Goal: Find specific page/section: Find specific page/section

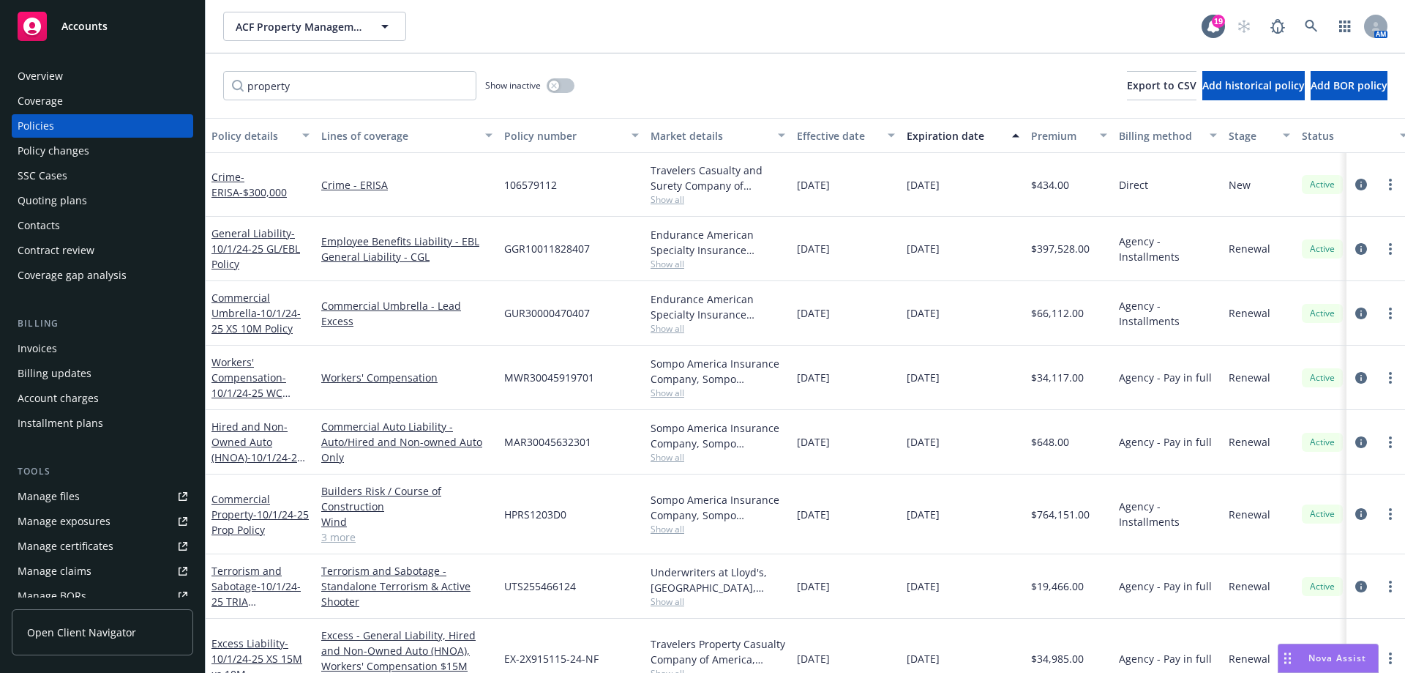
click at [105, 26] on span "Accounts" at bounding box center [84, 26] width 46 height 12
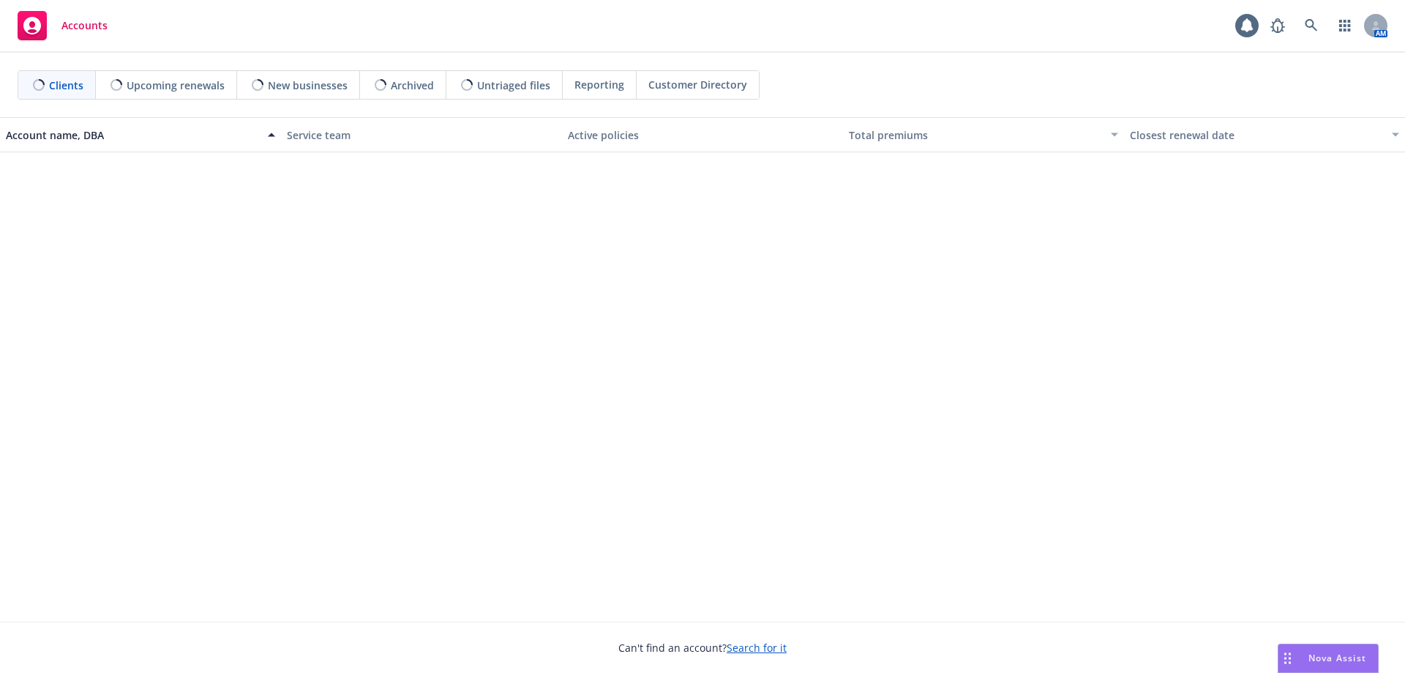
scroll to position [877, 0]
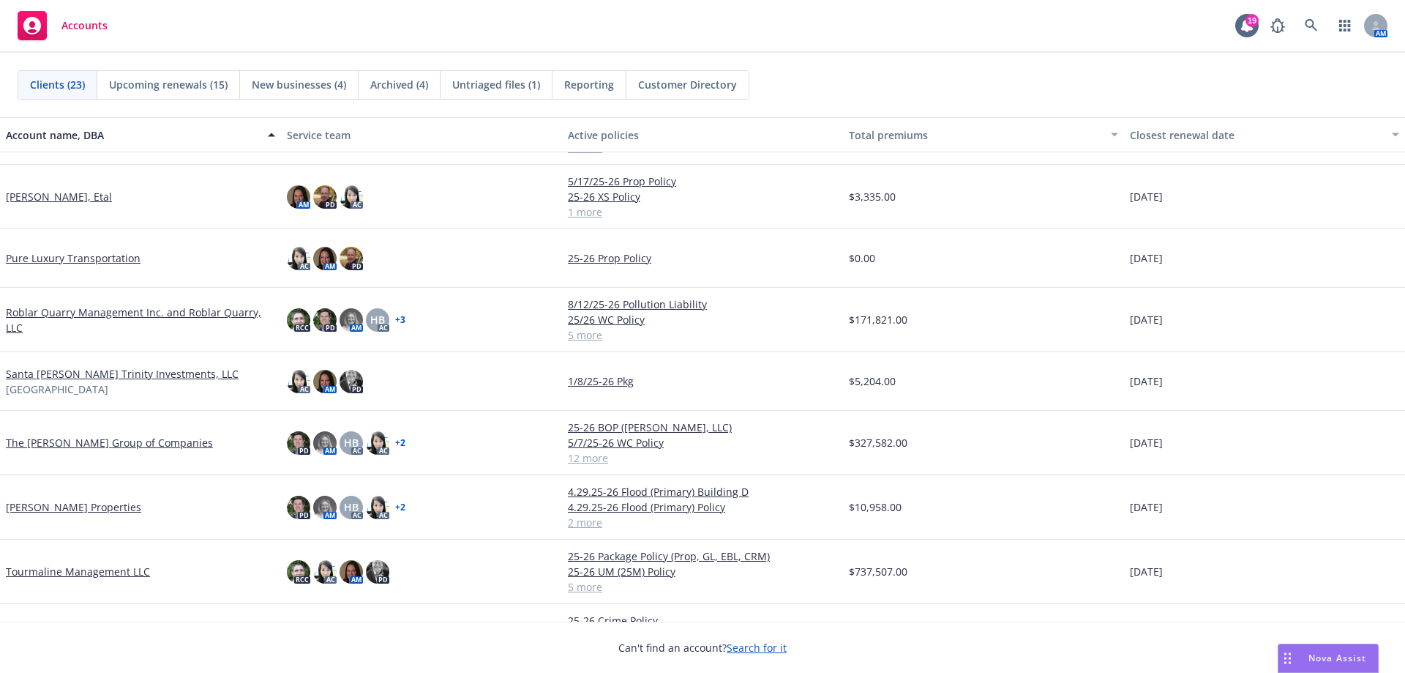
click at [124, 568] on link "Tourmaline Management LLC" at bounding box center [78, 570] width 144 height 15
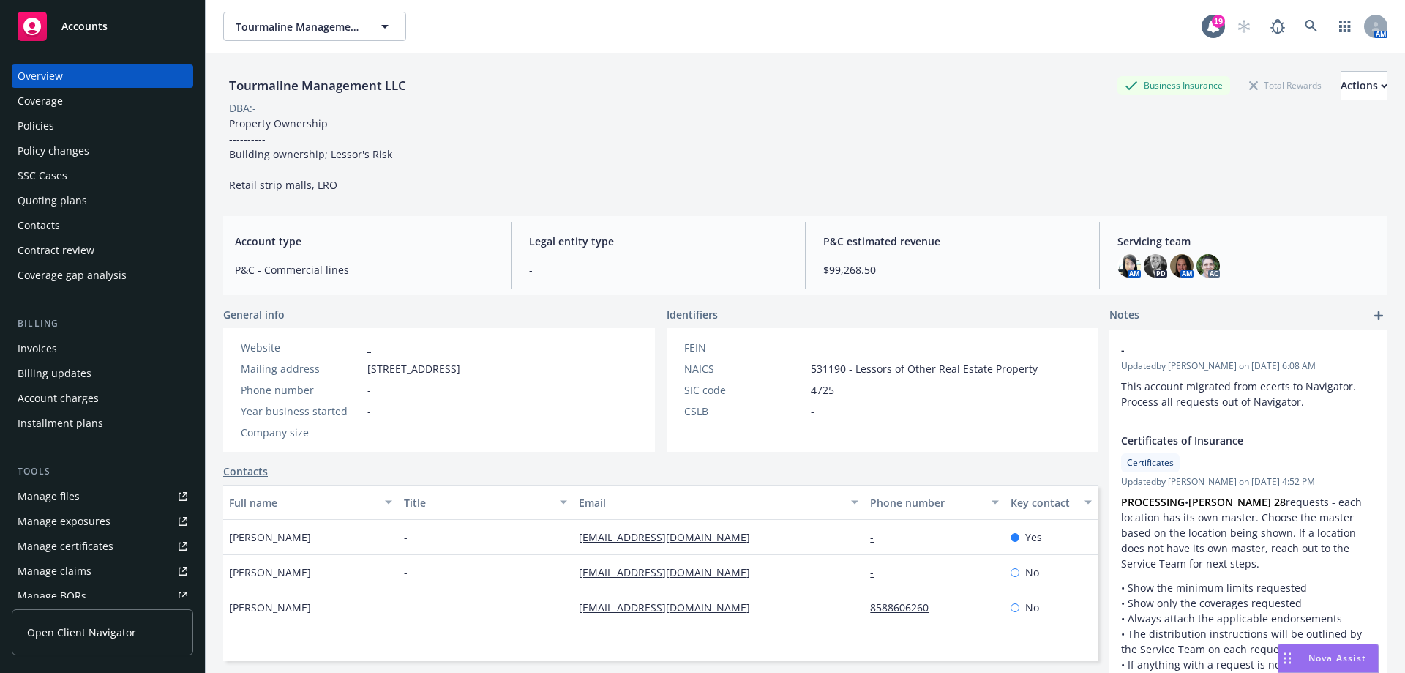
click at [75, 124] on div "Policies" at bounding box center [103, 125] width 170 height 23
